Goal: Task Accomplishment & Management: Use online tool/utility

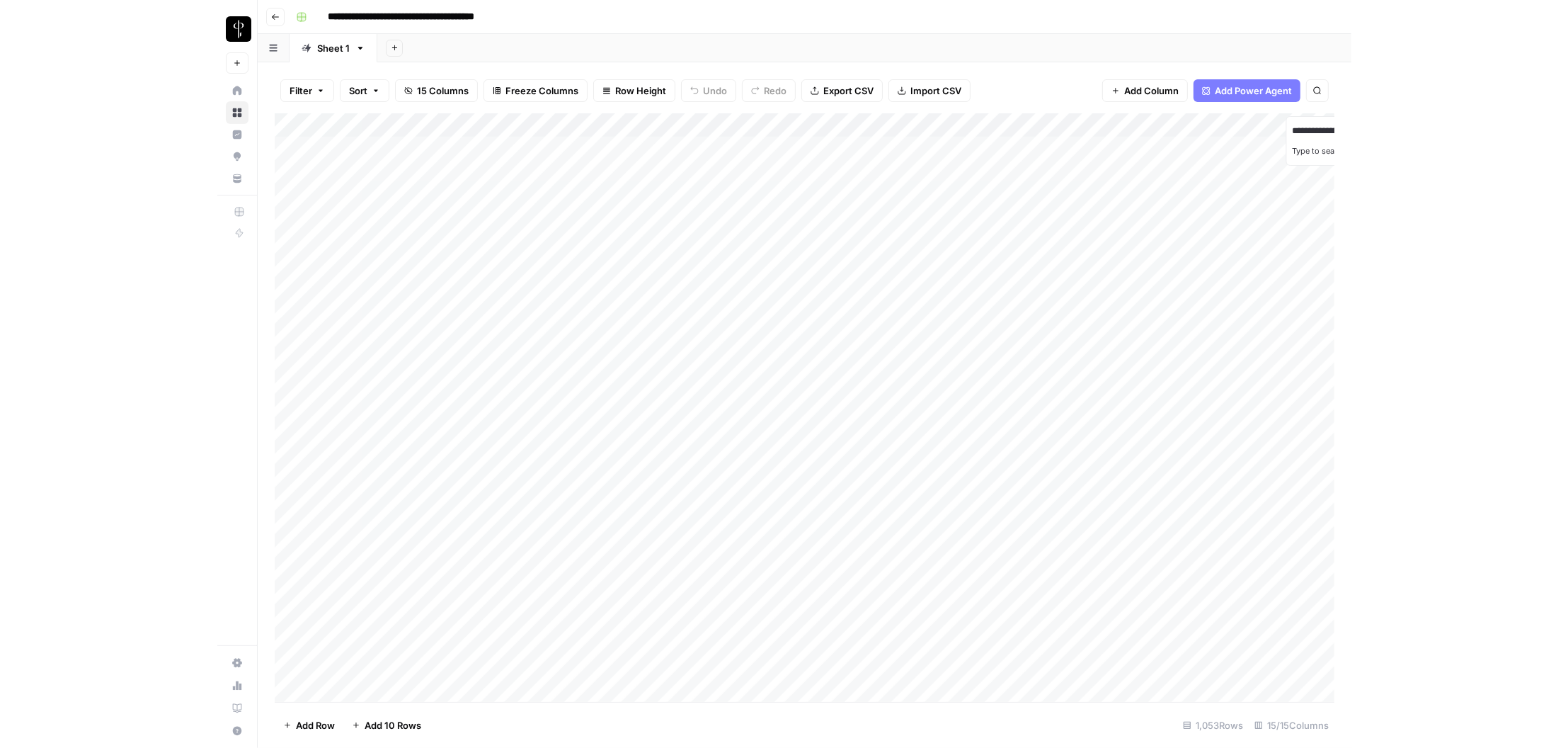
scroll to position [0, 34]
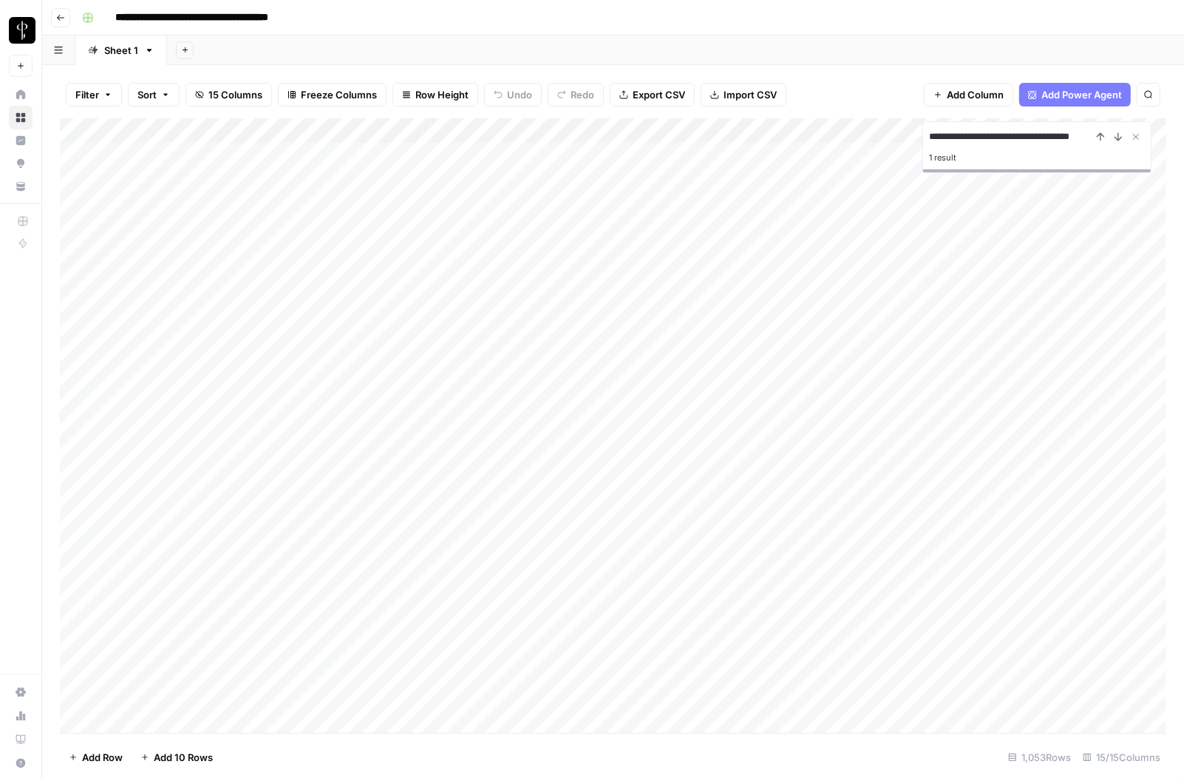
type input "**********"
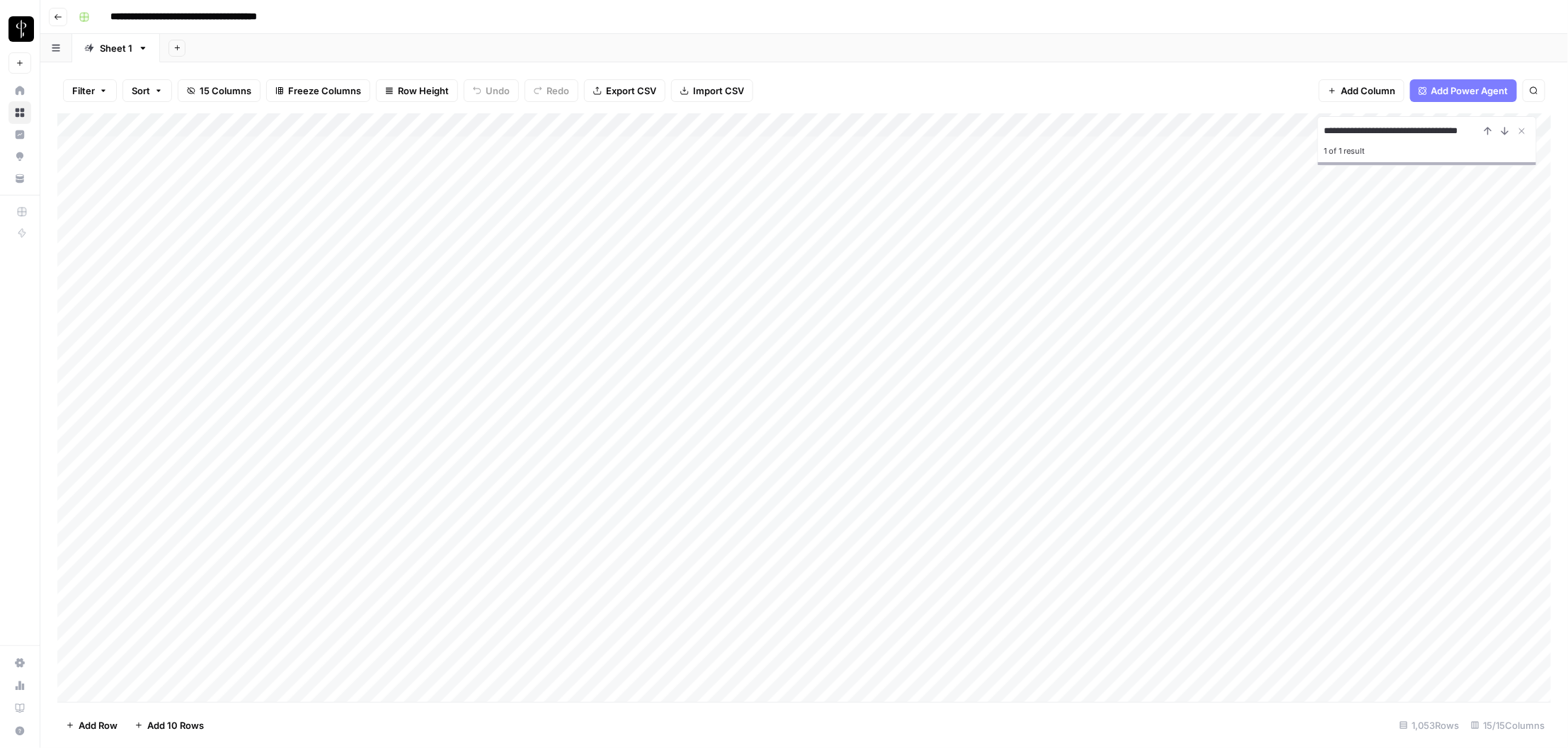
scroll to position [0, 0]
drag, startPoint x: 454, startPoint y: 172, endPoint x: 650, endPoint y: 164, distance: 196.2
click at [650, 164] on div "Add Column" at bounding box center [805, 407] width 1495 height 589
click at [903, 181] on div "Add Column" at bounding box center [805, 407] width 1495 height 589
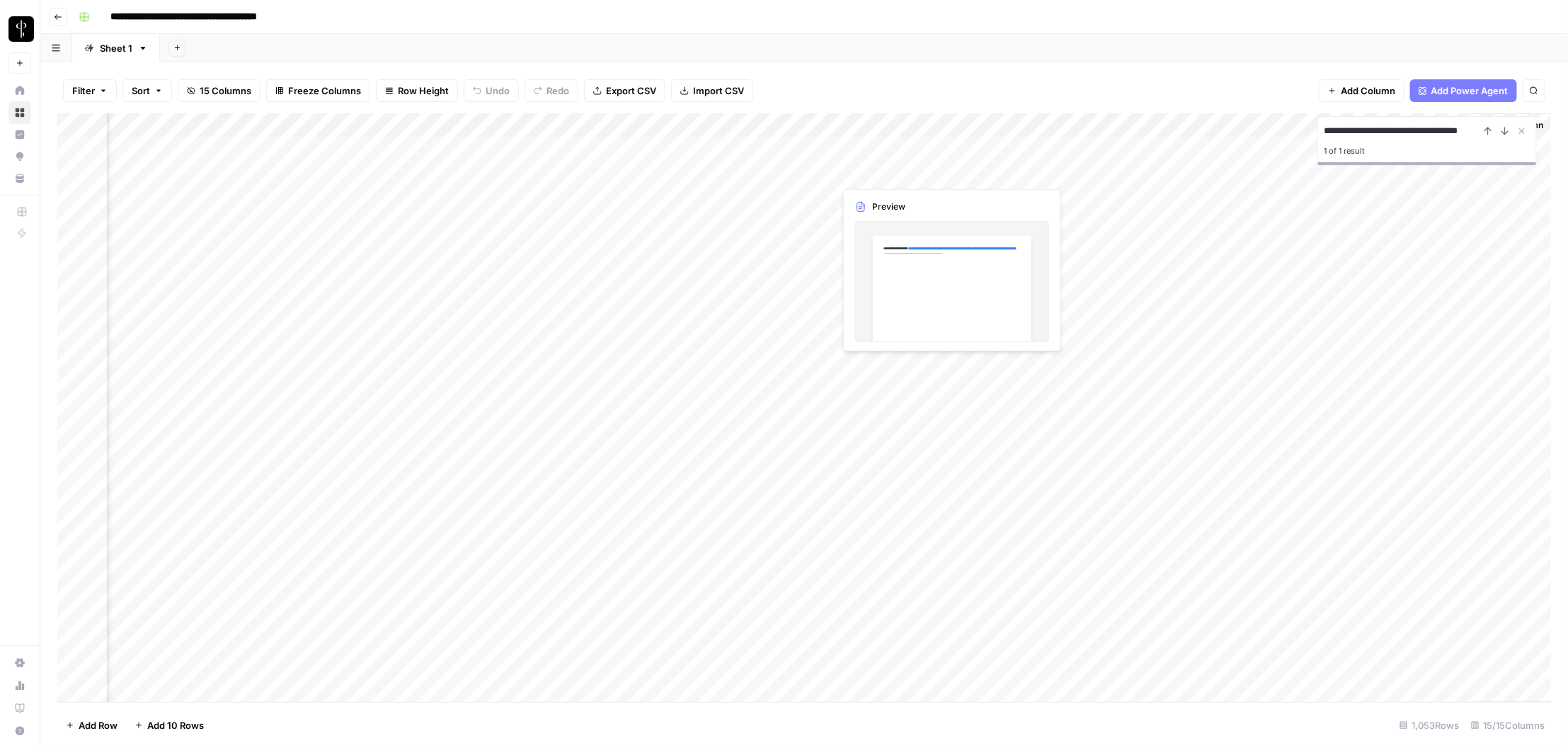
click at [903, 181] on div "Add Column" at bounding box center [805, 407] width 1495 height 589
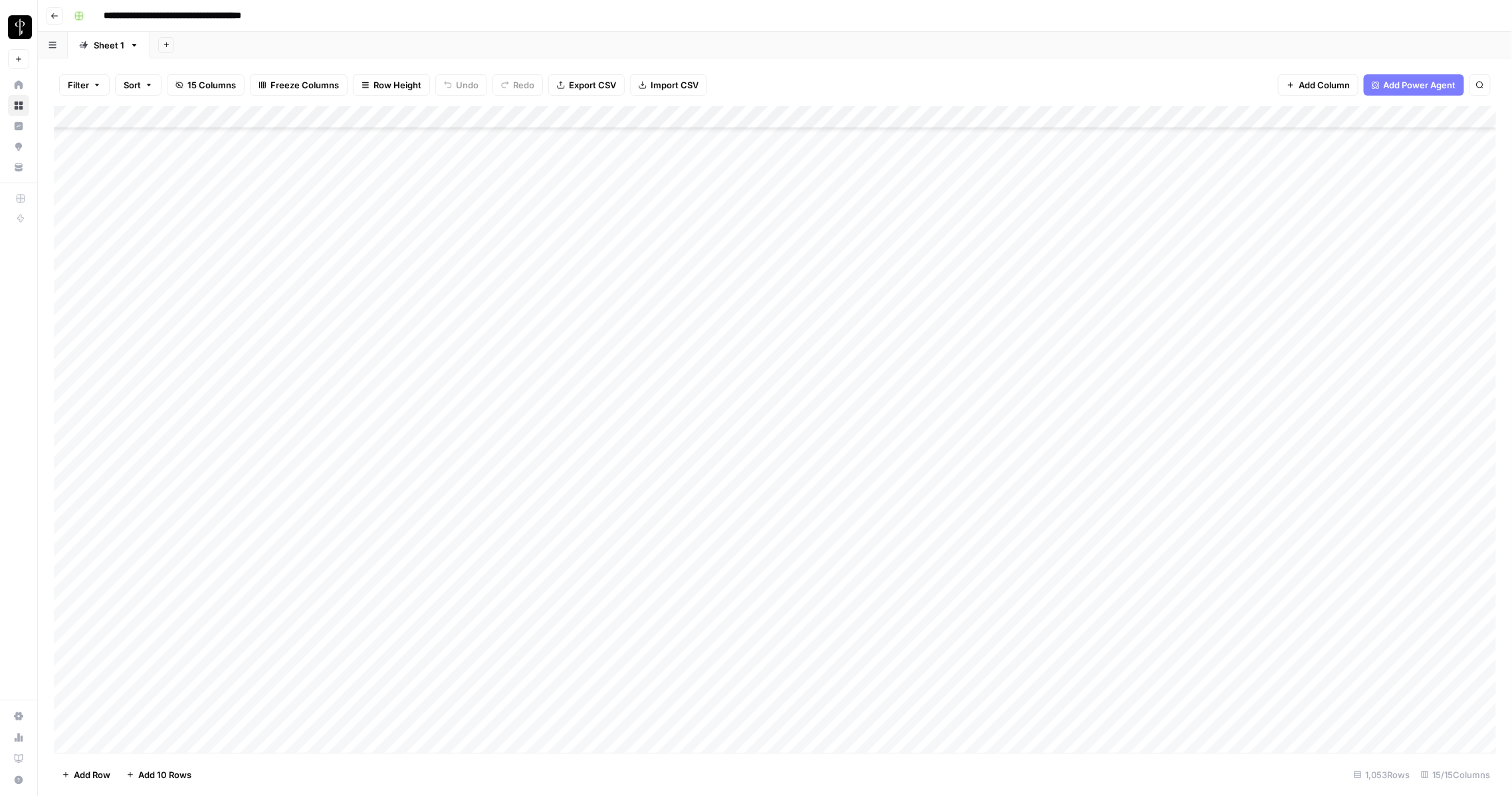
scroll to position [4177, 0]
click at [781, 116] on div "Add Column" at bounding box center [775, 429] width 1443 height 647
click at [601, 287] on div "Add Column" at bounding box center [775, 429] width 1443 height 647
click at [627, 209] on div "Add Column" at bounding box center [775, 429] width 1443 height 647
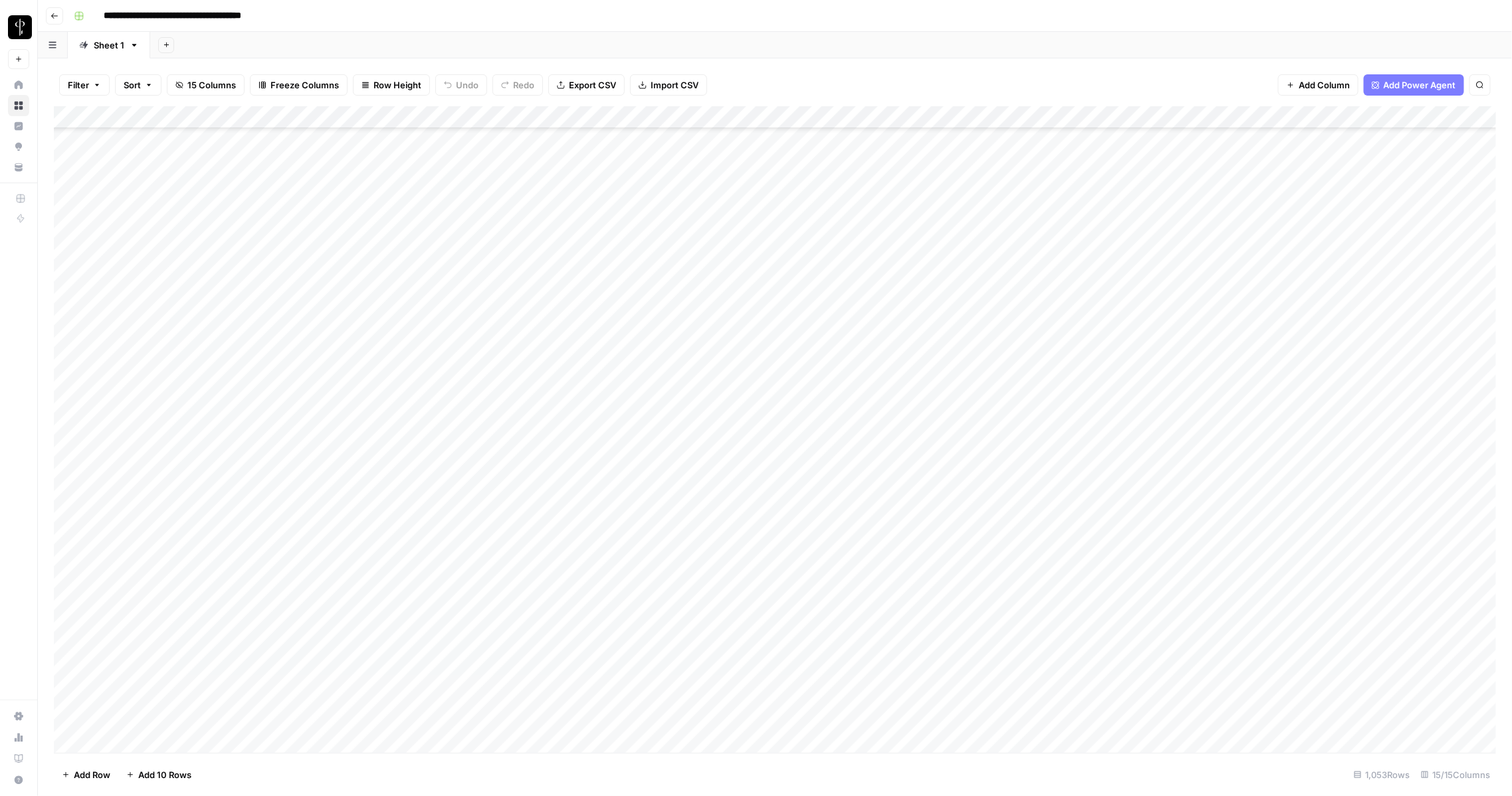
scroll to position [23175, 0]
drag, startPoint x: 241, startPoint y: 216, endPoint x: 212, endPoint y: 725, distance: 509.8
click at [212, 725] on div "Add Column" at bounding box center [775, 429] width 1443 height 647
click at [750, 411] on div "Add Column" at bounding box center [775, 429] width 1443 height 647
click at [742, 406] on div "Add Column" at bounding box center [775, 429] width 1443 height 647
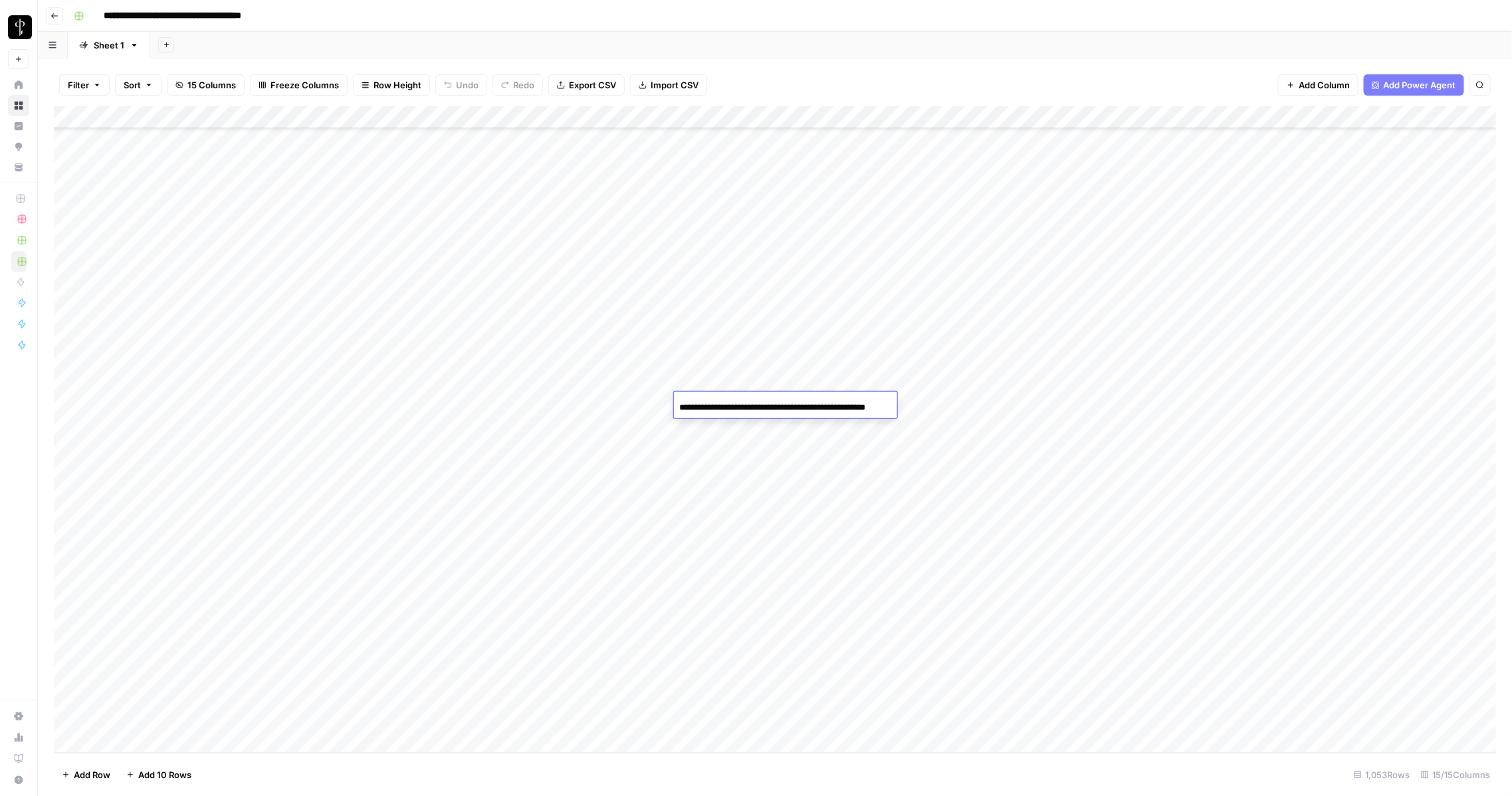
scroll to position [0, 37]
click at [775, 406] on input "**********" at bounding box center [786, 408] width 213 height 16
